Goal: Information Seeking & Learning: Check status

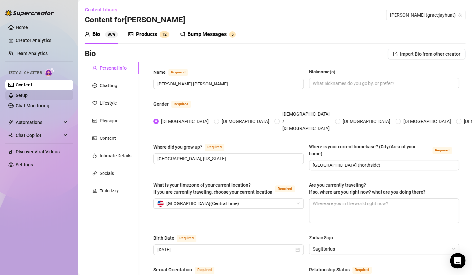
click at [28, 93] on link "Setup" at bounding box center [22, 95] width 12 height 5
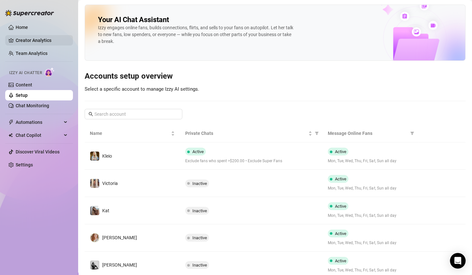
click at [48, 40] on link "Creator Analytics" at bounding box center [42, 40] width 52 height 10
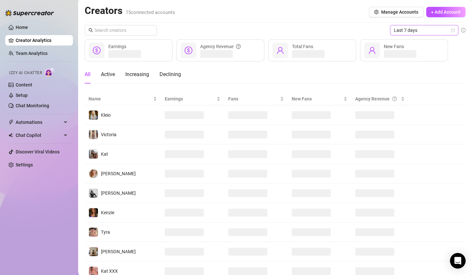
click at [447, 27] on span "Last 7 days" at bounding box center [424, 30] width 60 height 10
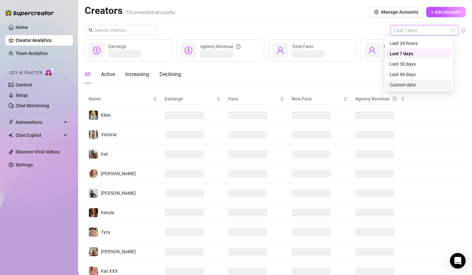
click at [413, 87] on div "Custom date" at bounding box center [418, 84] width 58 height 7
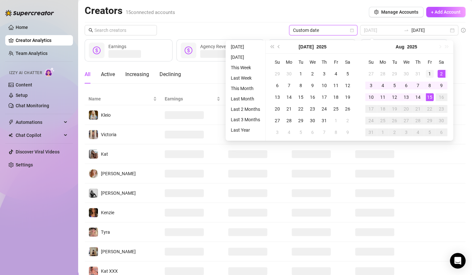
type input "[DATE]"
click at [430, 74] on div "1" at bounding box center [429, 74] width 8 height 8
type input "[DATE]"
click at [429, 99] on div "15" at bounding box center [429, 97] width 8 height 8
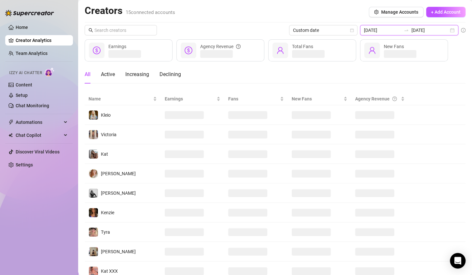
click at [383, 30] on input "[DATE]" at bounding box center [382, 30] width 37 height 7
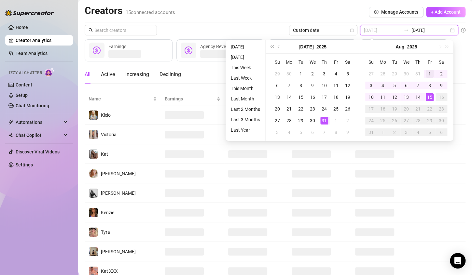
type input "[DATE]"
click at [427, 74] on div "1" at bounding box center [429, 74] width 8 height 8
type input "[DATE]"
click at [431, 99] on div "15" at bounding box center [429, 97] width 8 height 8
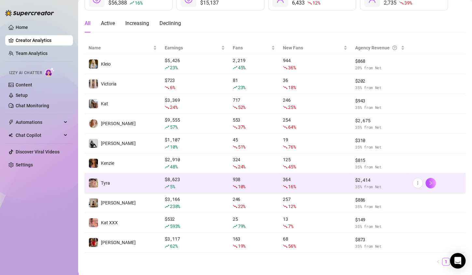
scroll to position [65, 0]
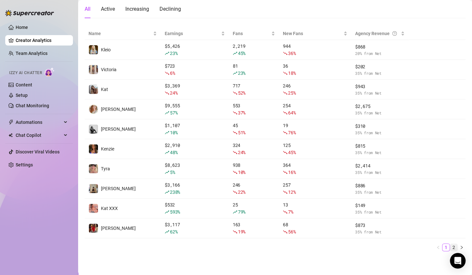
click at [450, 245] on link "2" at bounding box center [453, 247] width 7 height 7
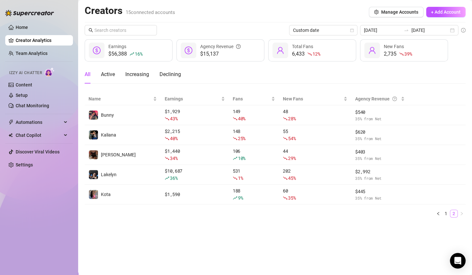
scroll to position [0, 0]
click at [444, 211] on link "1" at bounding box center [445, 213] width 7 height 7
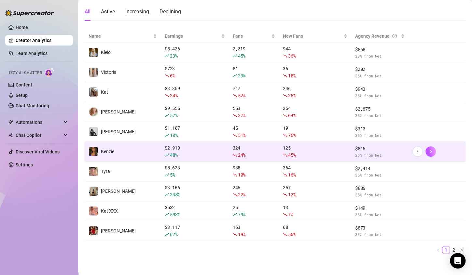
scroll to position [65, 0]
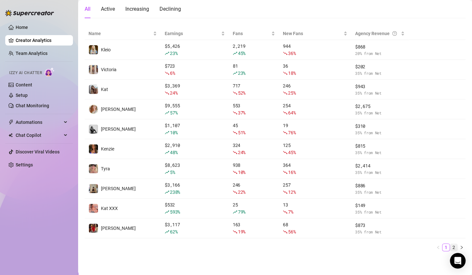
click at [450, 244] on link "2" at bounding box center [453, 247] width 7 height 7
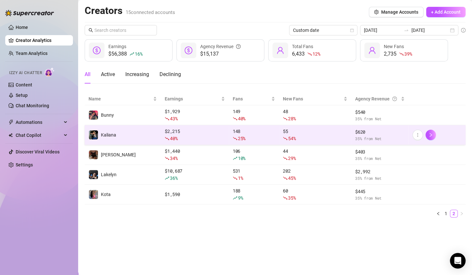
scroll to position [0, 0]
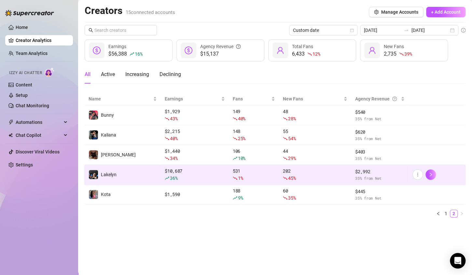
click at [190, 176] on div "36 %" at bounding box center [195, 178] width 60 height 7
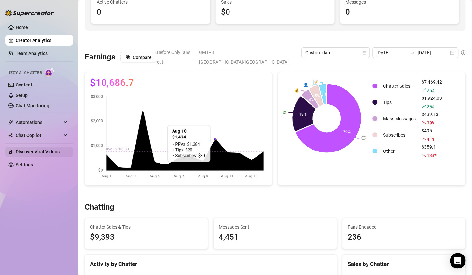
scroll to position [65, 0]
